Goal: Information Seeking & Learning: Learn about a topic

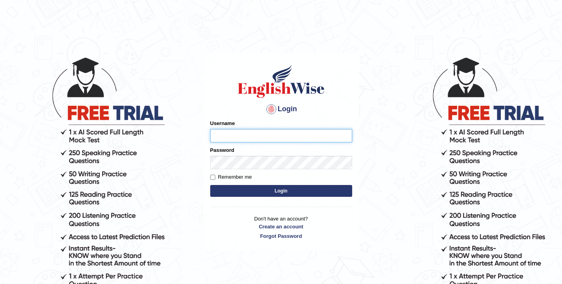
type input "shamsa"
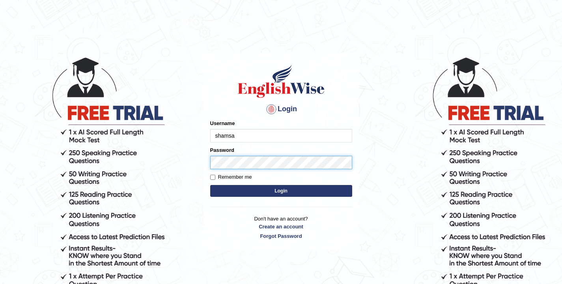
click at [281, 191] on button "Login" at bounding box center [281, 191] width 142 height 12
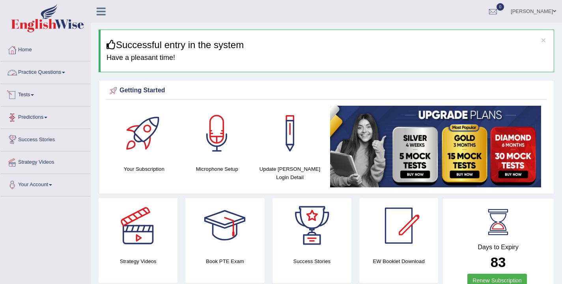
click at [63, 75] on link "Practice Questions" at bounding box center [45, 72] width 90 height 20
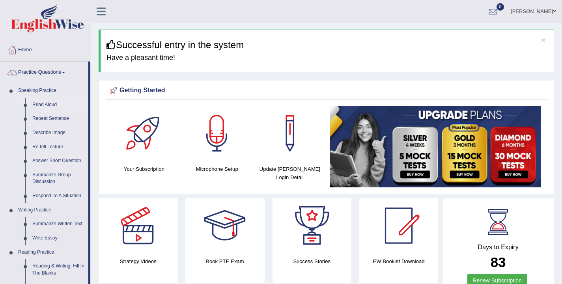
click at [44, 105] on link "Read Aloud" at bounding box center [59, 105] width 60 height 14
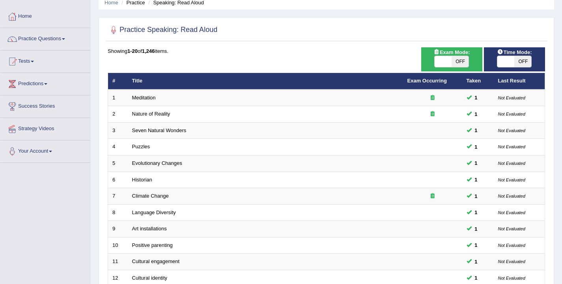
scroll to position [63, 0]
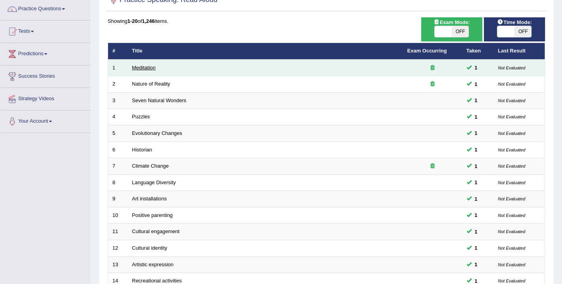
click at [144, 68] on link "Meditation" at bounding box center [144, 68] width 24 height 6
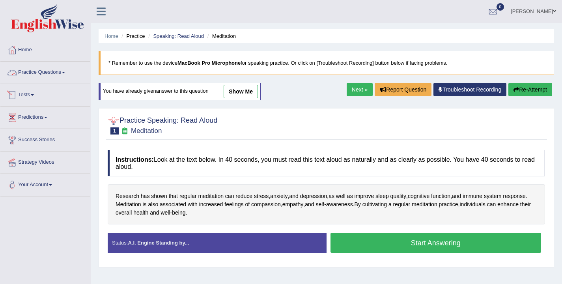
click at [44, 71] on link "Practice Questions" at bounding box center [45, 72] width 90 height 20
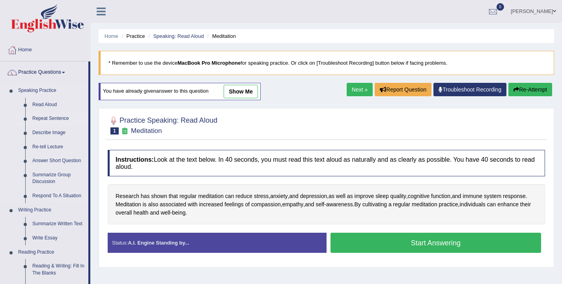
click at [40, 119] on link "Repeat Sentence" at bounding box center [59, 119] width 60 height 14
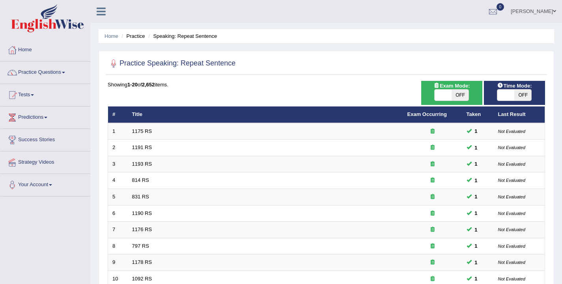
click at [48, 79] on link "Practice Questions" at bounding box center [45, 72] width 90 height 20
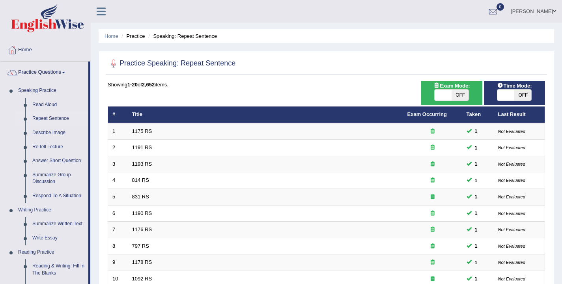
click at [164, 102] on div "Showing 1-20 of 2,652 items. # Title Exam Occurring Taken Last Result 1 1175 RS…" at bounding box center [326, 285] width 437 height 409
click at [62, 117] on link "Repeat Sentence" at bounding box center [59, 119] width 60 height 14
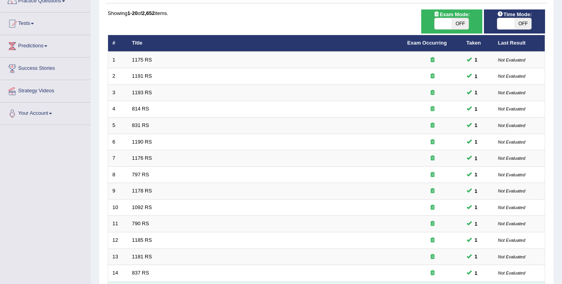
scroll to position [71, 0]
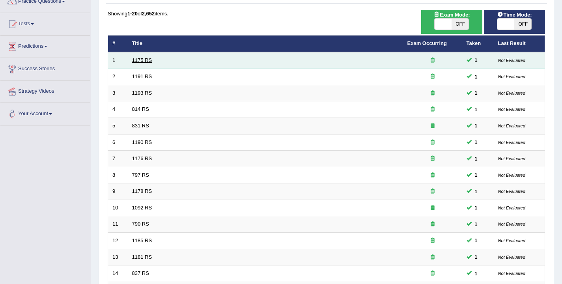
click at [147, 61] on link "1175 RS" at bounding box center [142, 60] width 20 height 6
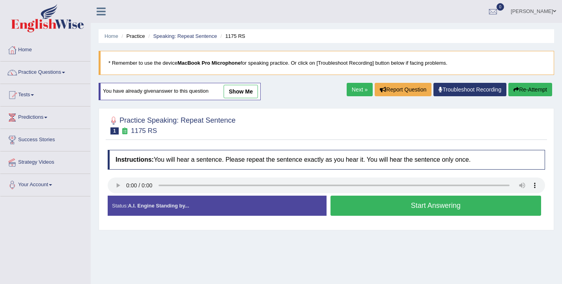
click at [247, 93] on link "show me" at bounding box center [241, 91] width 34 height 13
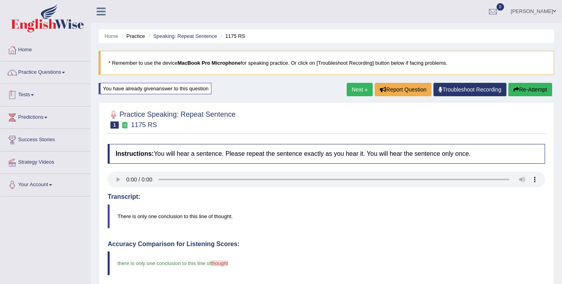
click at [31, 73] on link "Practice Questions" at bounding box center [45, 72] width 90 height 20
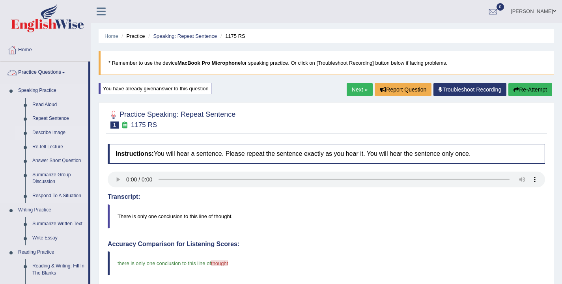
click at [39, 130] on link "Describe Image" at bounding box center [59, 133] width 60 height 14
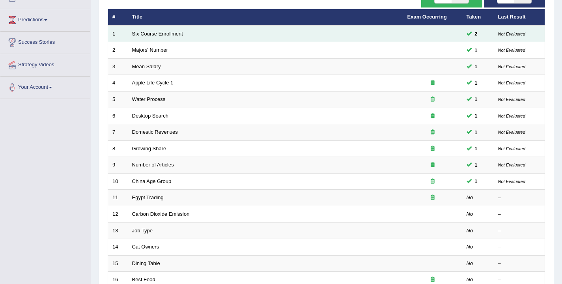
scroll to position [97, 0]
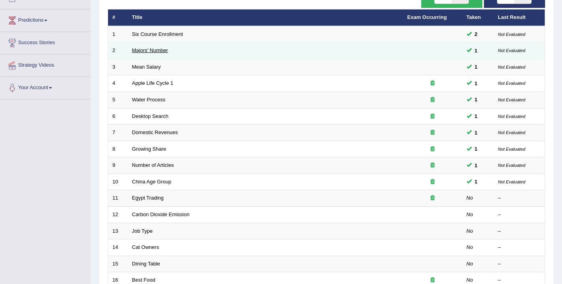
click at [154, 50] on link "Majors' Number" at bounding box center [150, 50] width 36 height 6
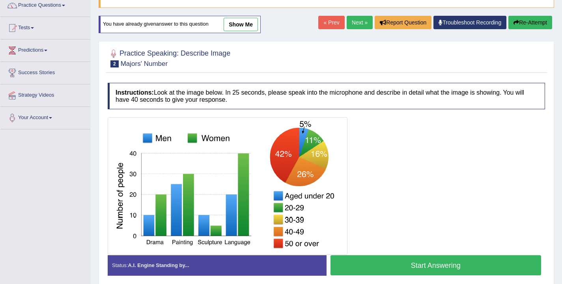
scroll to position [58, 0]
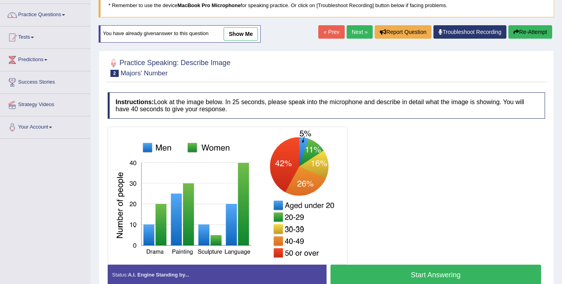
click at [238, 35] on link "show me" at bounding box center [241, 33] width 34 height 13
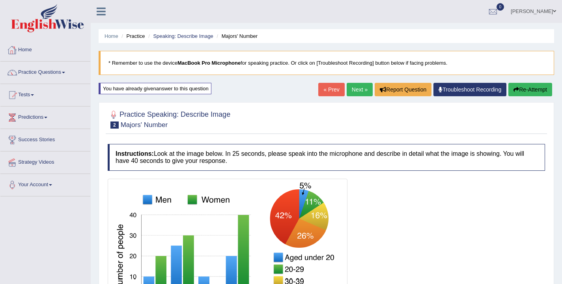
scroll to position [0, 0]
click at [41, 73] on link "Practice Questions" at bounding box center [45, 72] width 90 height 20
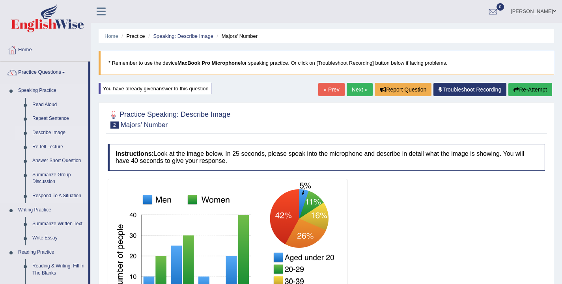
click at [39, 134] on link "Describe Image" at bounding box center [59, 133] width 60 height 14
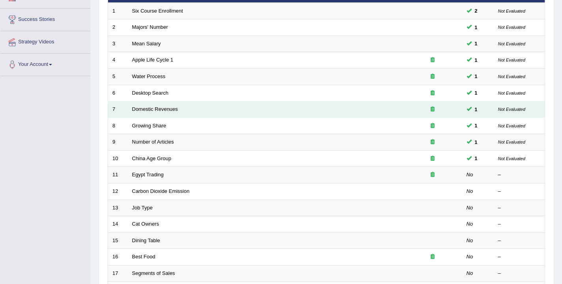
scroll to position [120, 0]
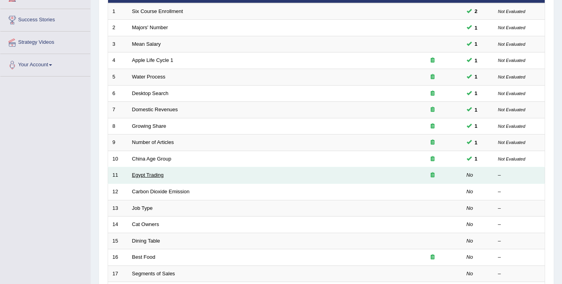
click at [156, 173] on link "Egypt Trading" at bounding box center [148, 175] width 32 height 6
